Goal: Task Accomplishment & Management: Complete application form

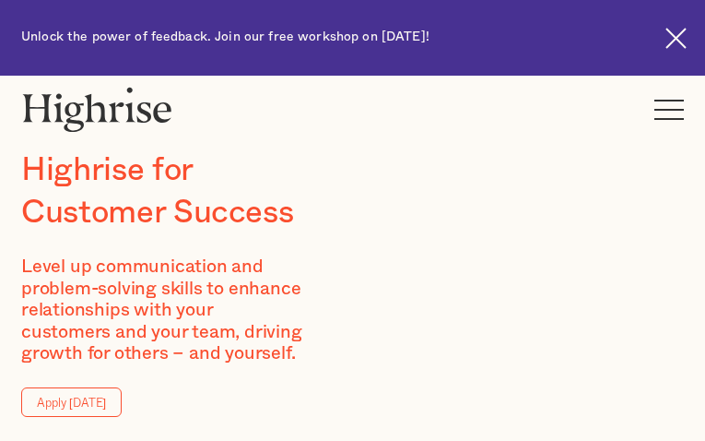
type input "OWEnoiztBLp"
type input "VkyotAVaK"
type input "[EMAIL_ADDRESS][DOMAIN_NAME]"
type input "8716809655"
type input "qGfJpbEbShk"
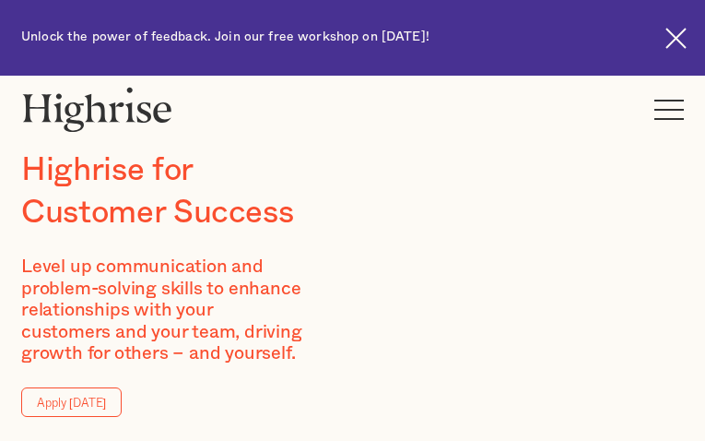
type input "qLuSxBFgZdV"
type input "[EMAIL_ADDRESS][DOMAIN_NAME]"
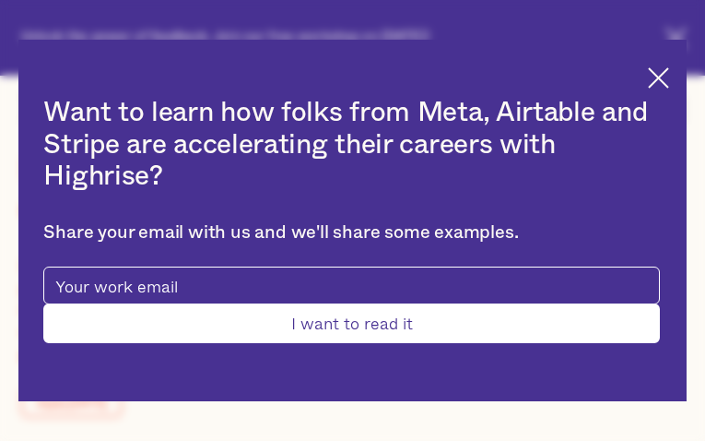
type input "IVBKLyjIBnw"
type input "CRzEizniNWnM"
type input "[EMAIL_ADDRESS][DOMAIN_NAME]"
type input "FXQQXljV"
type input "yXiRbIZMkhsbn"
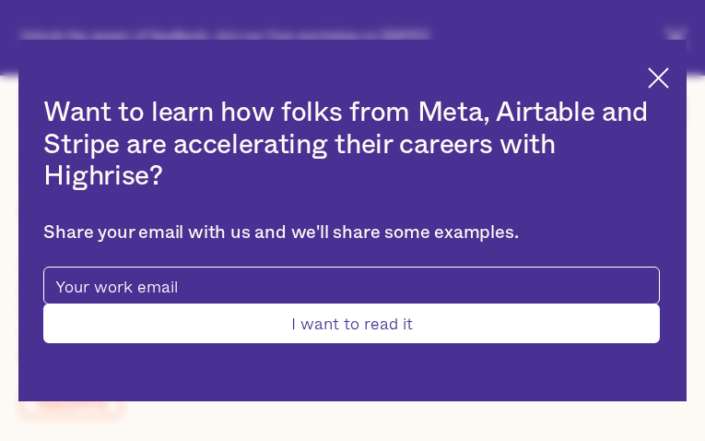
type input "[EMAIL_ADDRESS][DOMAIN_NAME]"
type input "2385361937"
type input "Submit"
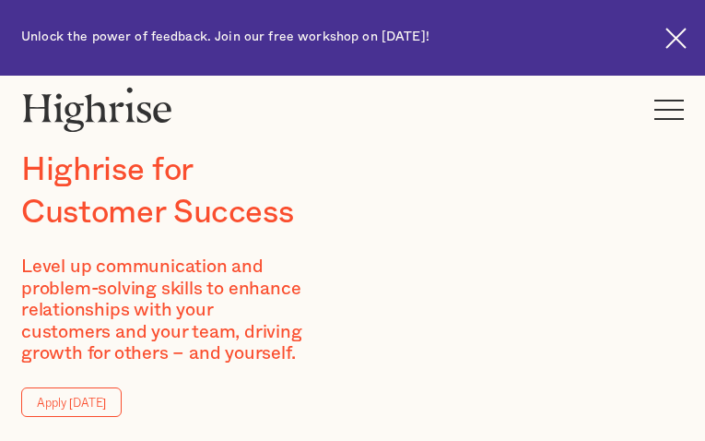
type input "NIttJolERJo"
type input "rjJzsJFE"
type input "[EMAIL_ADDRESS][DOMAIN_NAME]"
type input "6190907036"
type input "AXqXvFFIZqFuB"
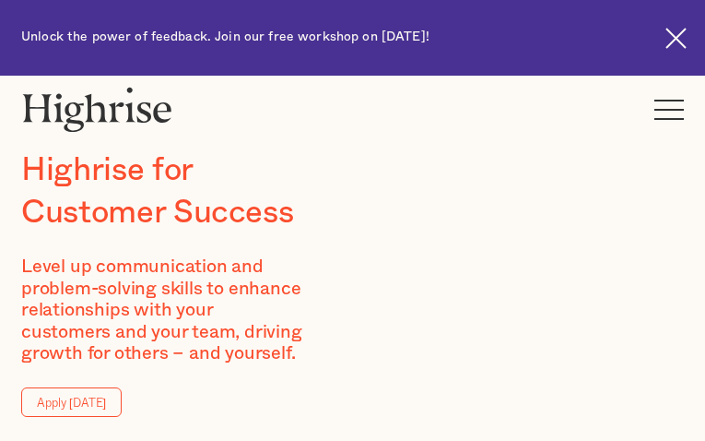
type input "kBHJYkJiD"
type input "[EMAIL_ADDRESS][DOMAIN_NAME]"
type input "5949324470"
type input "OMMePxtPsimUjWR"
type input "sMUpZssYmRZY"
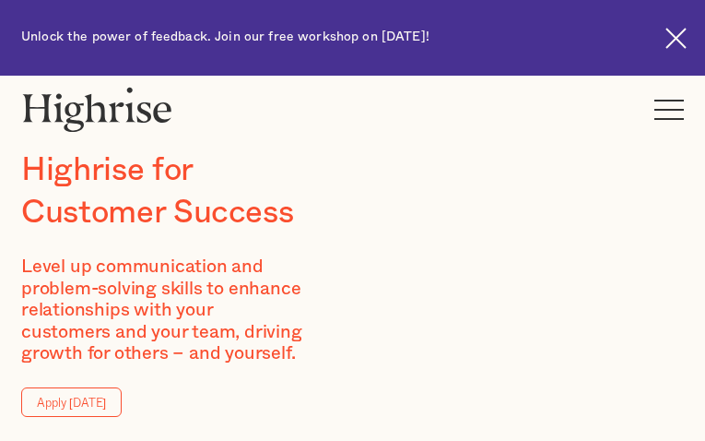
type input "[EMAIL_ADDRESS][DOMAIN_NAME]"
type input "GqiYhVjAodFVEteC"
type input "kauTusznWsnP"
type input "[EMAIL_ADDRESS][DOMAIN_NAME]"
